Goal: Information Seeking & Learning: Learn about a topic

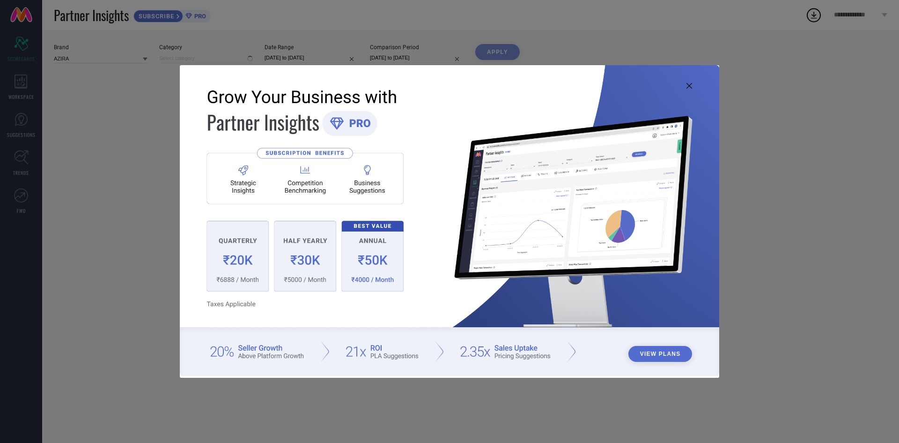
type input "All"
click at [690, 82] on img at bounding box center [450, 220] width 540 height 310
click at [689, 84] on icon at bounding box center [690, 86] width 6 height 6
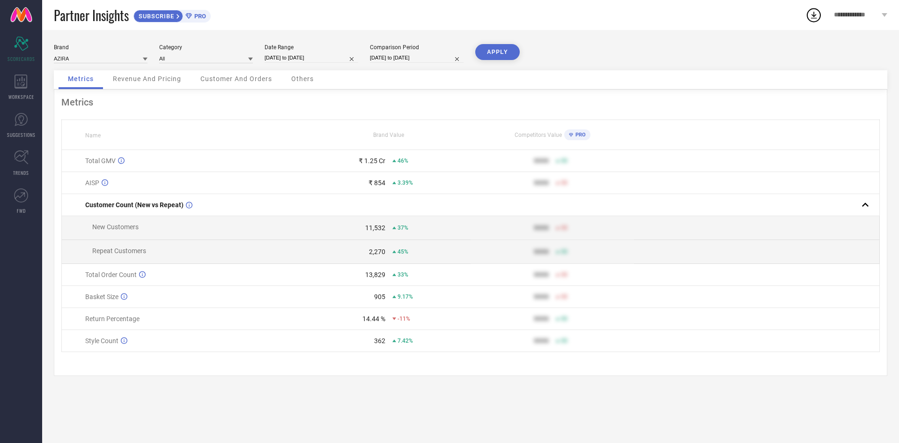
click at [150, 80] on span "Revenue And Pricing" at bounding box center [147, 78] width 68 height 7
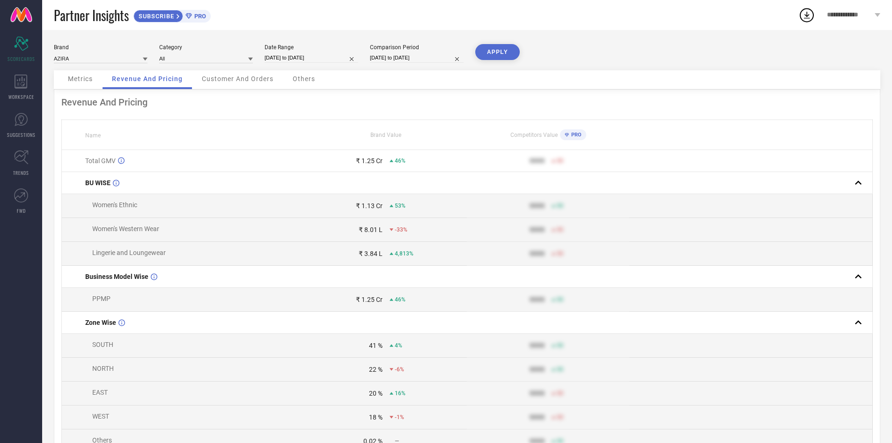
click at [233, 82] on span "Customer And Orders" at bounding box center [238, 78] width 72 height 7
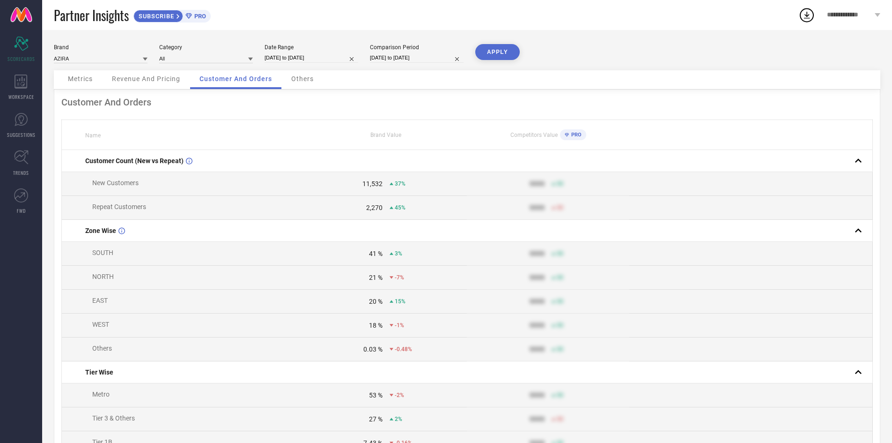
click at [306, 76] on span "Others" at bounding box center [302, 78] width 22 height 7
